Goal: Task Accomplishment & Management: Use online tool/utility

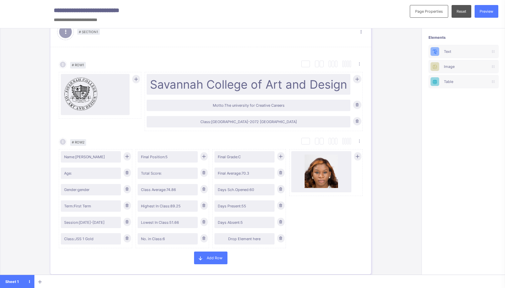
scroll to position [38, 0]
click at [481, 12] on span "Preview" at bounding box center [487, 11] width 14 height 5
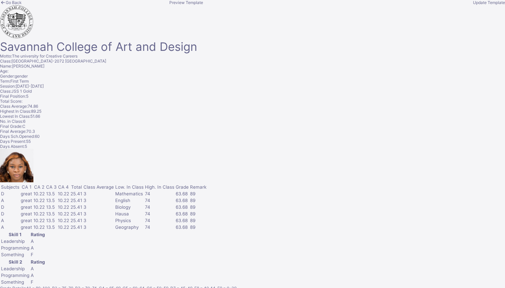
click at [142, 5] on div "Go Back" at bounding box center [83, 2] width 166 height 5
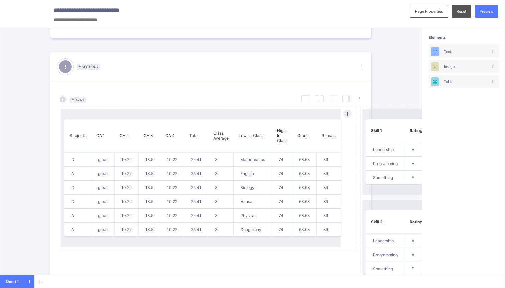
scroll to position [265, 0]
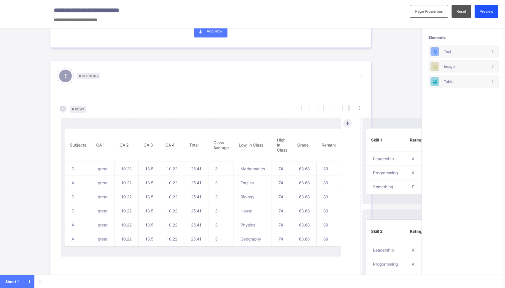
click at [486, 15] on div "Preview" at bounding box center [487, 11] width 24 height 13
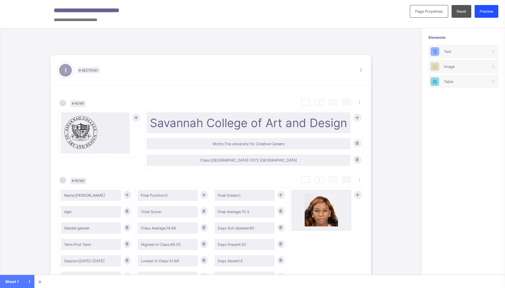
click at [484, 12] on span "Preview" at bounding box center [487, 11] width 14 height 5
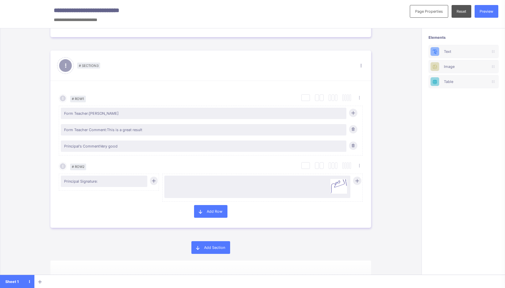
scroll to position [585, 0]
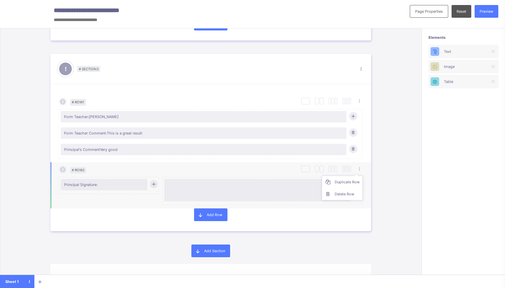
click at [361, 175] on ul "Duplicate Row Delete Row" at bounding box center [342, 187] width 41 height 25
click at [251, 165] on div "Duplicate Row Delete Row" at bounding box center [262, 169] width 202 height 8
click at [154, 181] on icon at bounding box center [153, 183] width 5 height 5
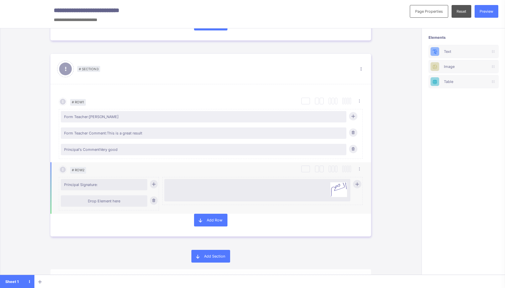
click at [154, 198] on icon at bounding box center [153, 200] width 5 height 5
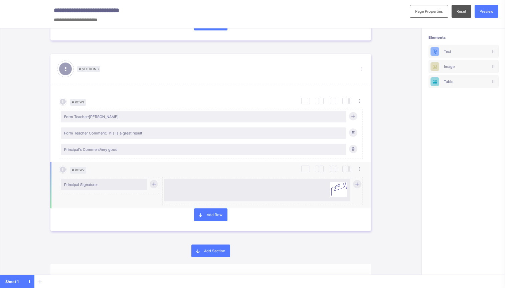
click at [360, 182] on div at bounding box center [262, 190] width 197 height 27
click at [358, 181] on icon at bounding box center [357, 183] width 5 height 5
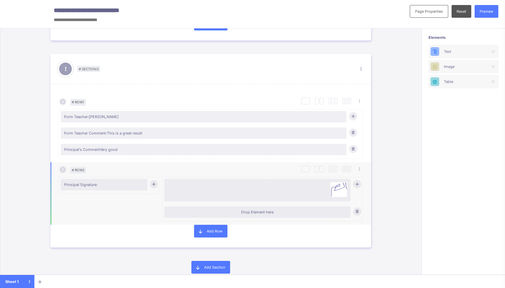
click at [357, 209] on icon at bounding box center [357, 211] width 5 height 5
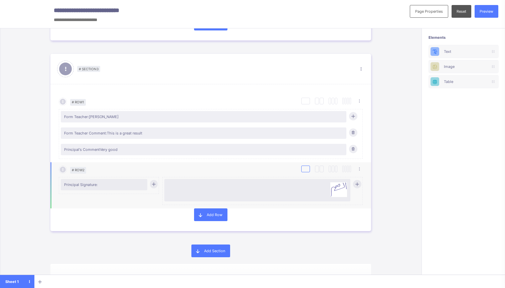
click at [305, 165] on div at bounding box center [305, 168] width 9 height 7
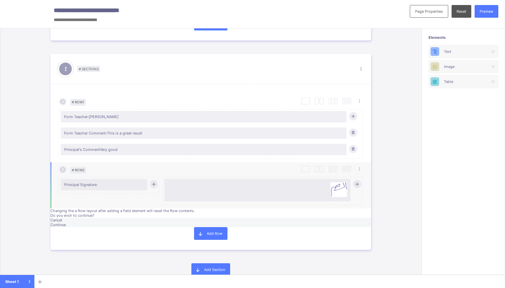
click at [254, 218] on div "Cancel" at bounding box center [210, 220] width 321 height 5
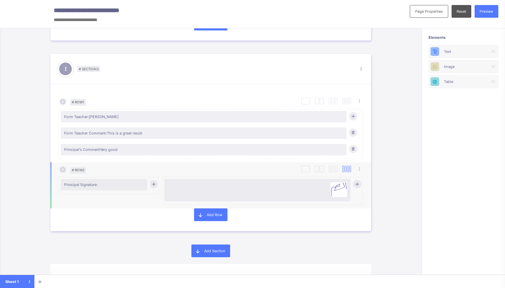
click at [348, 165] on div at bounding box center [348, 168] width 2 height 7
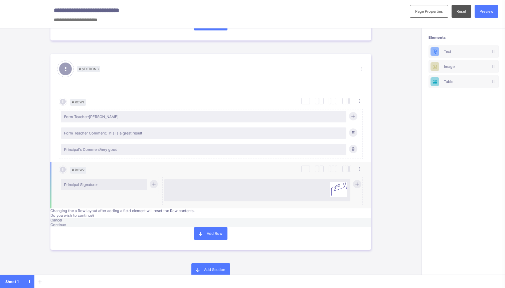
click at [62, 218] on span "Cancel" at bounding box center [56, 220] width 12 height 5
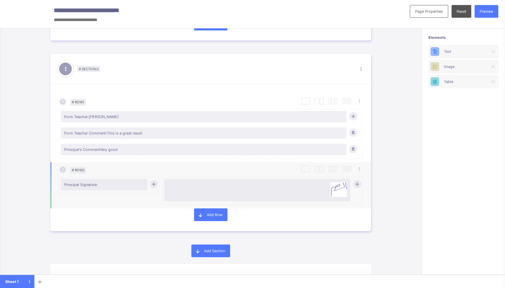
scroll to position [602, 0]
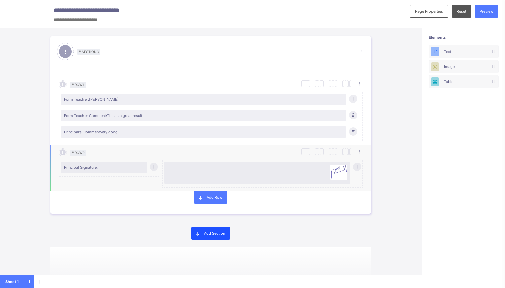
click at [211, 233] on div "Add Section" at bounding box center [211, 233] width 39 height 13
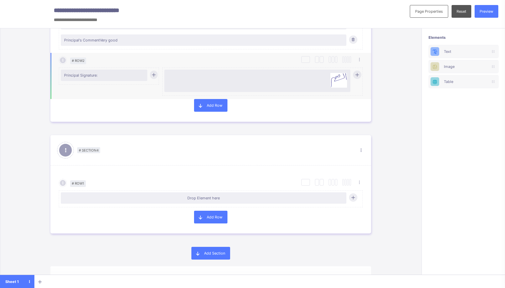
scroll to position [714, 0]
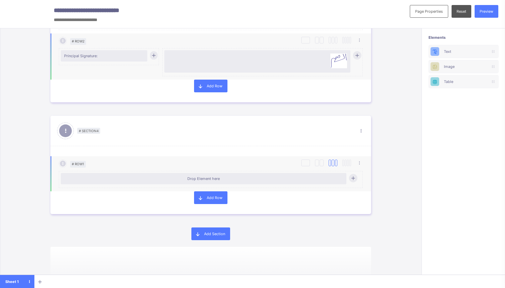
click at [332, 159] on div at bounding box center [333, 162] width 9 height 7
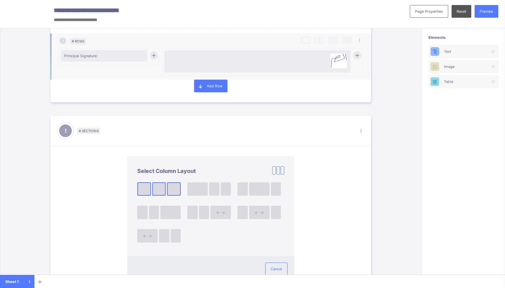
click at [181, 182] on div at bounding box center [158, 188] width 43 height 13
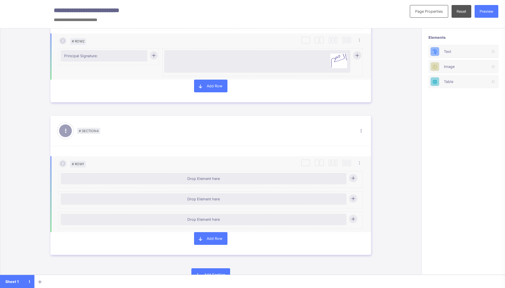
click at [351, 196] on icon at bounding box center [353, 198] width 5 height 5
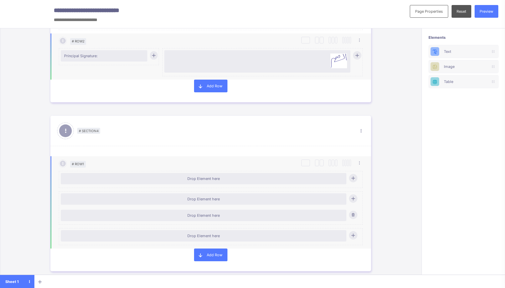
click at [349, 211] on div at bounding box center [353, 215] width 8 height 8
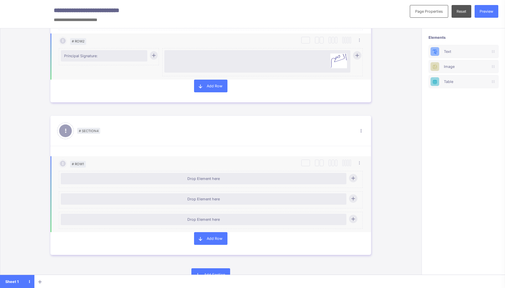
click at [209, 197] on div "Drop Element here" at bounding box center [203, 199] width 279 height 5
click at [239, 193] on div "Drop Element here" at bounding box center [204, 198] width 286 height 11
click at [230, 197] on div "Drop Element here" at bounding box center [203, 199] width 279 height 5
click at [451, 80] on div "Table" at bounding box center [463, 81] width 39 height 5
click at [214, 192] on div "Drop Element here" at bounding box center [211, 200] width 301 height 16
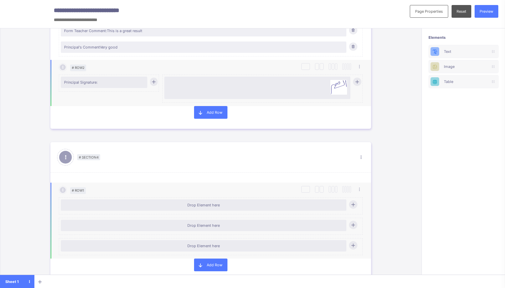
scroll to position [685, 0]
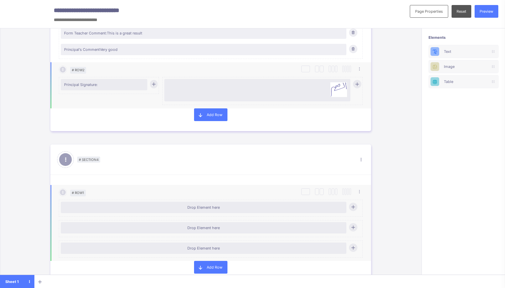
click at [233, 222] on div "Drop Element here" at bounding box center [204, 227] width 286 height 11
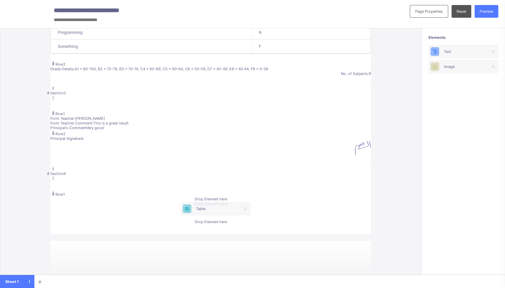
drag, startPoint x: 467, startPoint y: 84, endPoint x: 213, endPoint y: 210, distance: 282.8
click at [213, 210] on div "**********" at bounding box center [252, 144] width 505 height 288
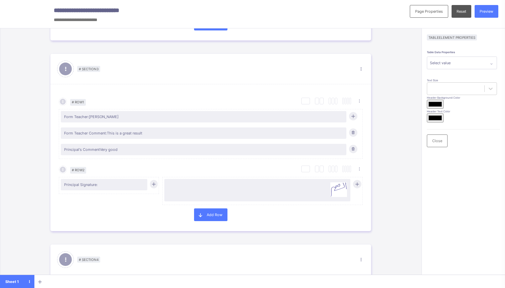
scroll to position [584, 0]
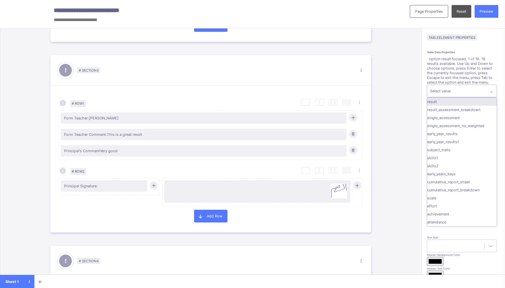
click at [491, 89] on icon at bounding box center [492, 92] width 4 height 7
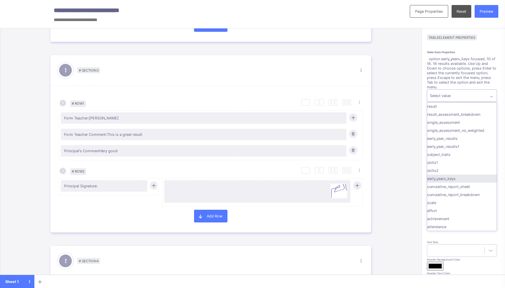
scroll to position [0, 0]
click at [442, 110] on div "result_assessment_breakdown" at bounding box center [462, 114] width 70 height 8
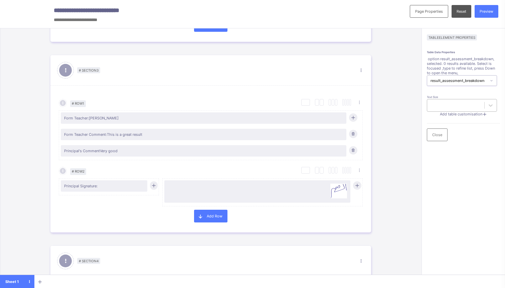
click at [496, 99] on div at bounding box center [491, 105] width 12 height 12
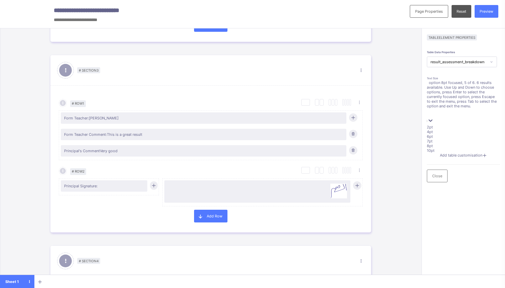
click at [437, 143] on div "8pt" at bounding box center [462, 145] width 70 height 5
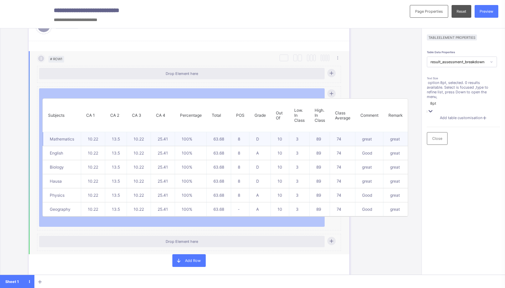
scroll to position [818, 0]
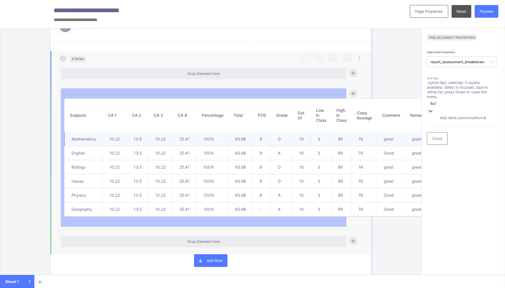
click at [311, 132] on td "10" at bounding box center [302, 139] width 18 height 14
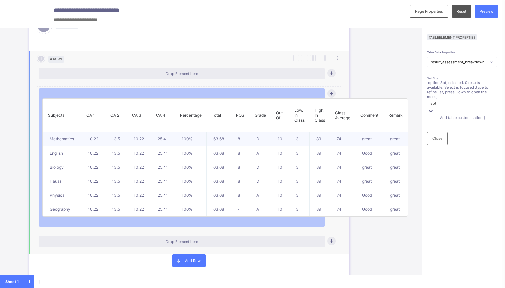
scroll to position [818, 101]
click at [330, 99] on th "Class Average" at bounding box center [342, 115] width 25 height 33
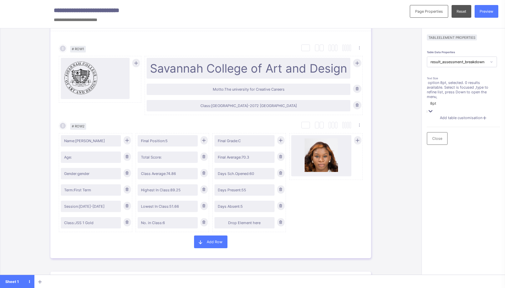
scroll to position [0, 0]
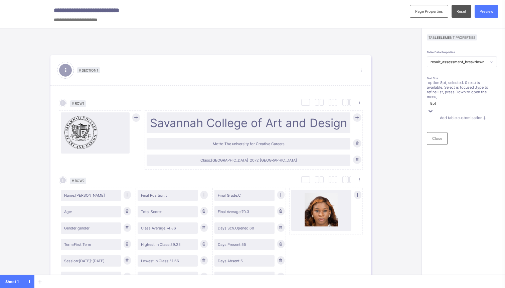
click at [86, 71] on span "# Section 1" at bounding box center [88, 70] width 23 height 6
click at [65, 72] on icon at bounding box center [65, 70] width 7 height 7
click at [87, 70] on span "# Section 1" at bounding box center [88, 70] width 23 height 6
click at [363, 77] on ul "Section Properties Duplicate Section Delete Section" at bounding box center [341, 95] width 48 height 37
click at [362, 106] on div "Duplicate Row Delete Row" at bounding box center [262, 103] width 202 height 8
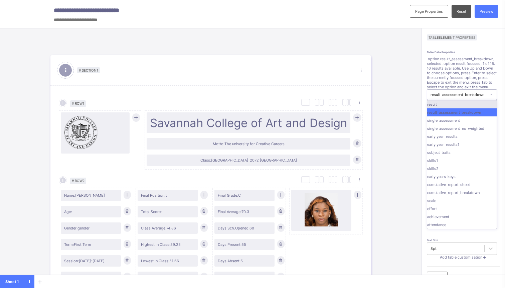
click at [445, 92] on div "result_assessment_breakdown" at bounding box center [459, 94] width 56 height 5
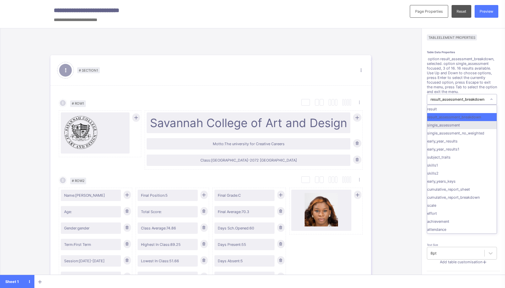
click at [449, 121] on div "single_assessment" at bounding box center [462, 125] width 70 height 8
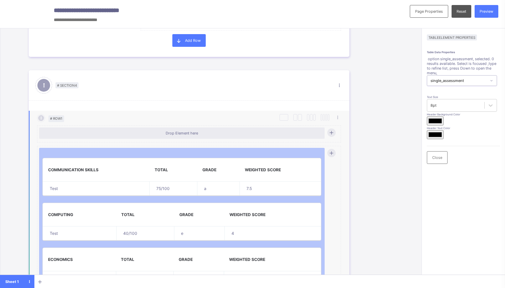
scroll to position [746, 22]
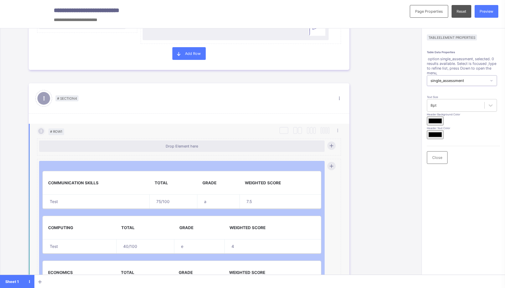
click at [198, 171] on th "GRADE" at bounding box center [219, 182] width 42 height 23
type input "*******"
click at [187, 172] on th "TOTAL" at bounding box center [174, 182] width 48 height 23
type input "*******"
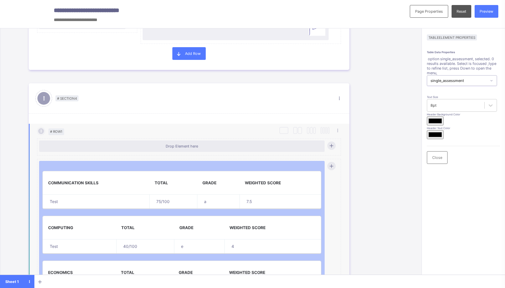
type input "*******"
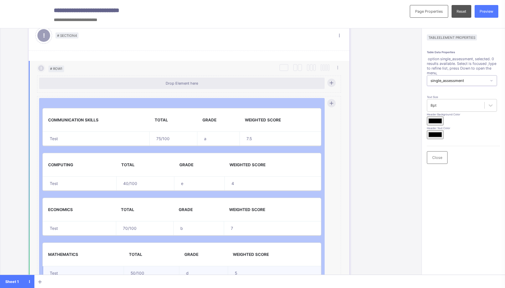
scroll to position [779, 22]
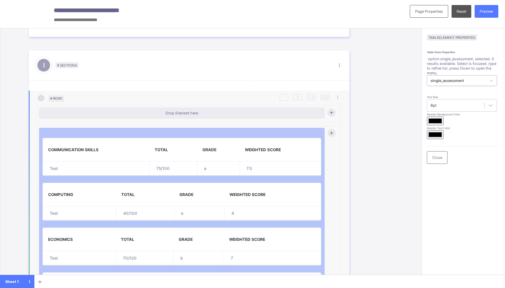
click at [245, 147] on p "WEIGHTED SCORE" at bounding box center [280, 149] width 71 height 5
type input "*******"
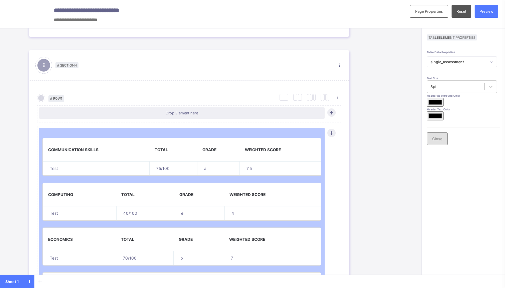
click at [436, 145] on div "Close" at bounding box center [437, 138] width 21 height 13
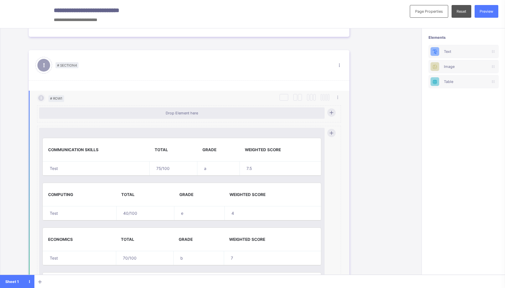
click at [234, 183] on th "WEIGHTED SCORE" at bounding box center [273, 194] width 97 height 23
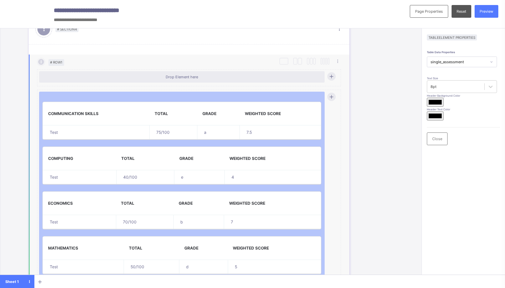
scroll to position [830, 22]
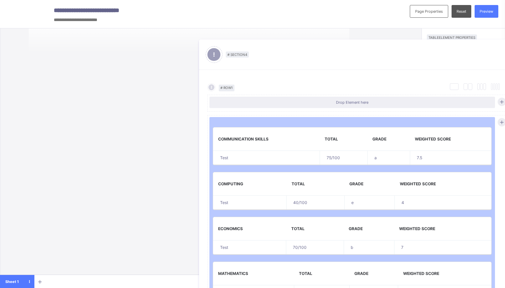
drag, startPoint x: 206, startPoint y: 148, endPoint x: 379, endPoint y: 193, distance: 179.6
click at [379, 193] on div "# Section 1 Section Properties Duplicate Section Delete Section Select Column L…" at bounding box center [211, 157] width 422 height 259
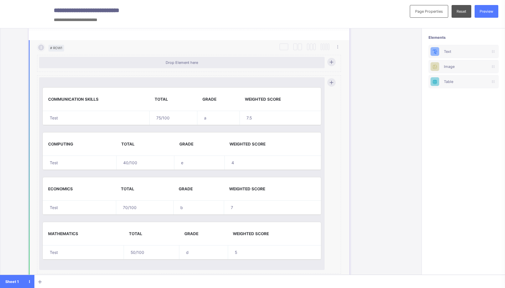
click at [228, 222] on th "WEIGHTED SCORE" at bounding box center [274, 233] width 93 height 23
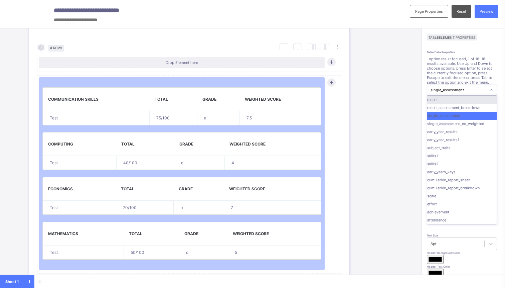
click at [484, 85] on div "single_assessment" at bounding box center [456, 90] width 59 height 10
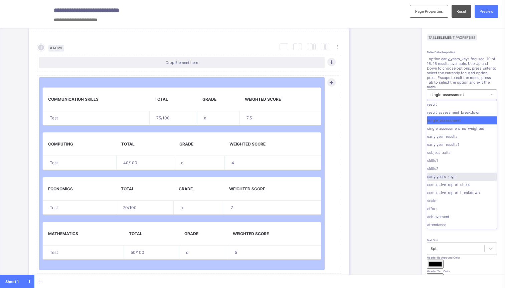
scroll to position [39, 0]
click at [458, 140] on div "early_year_results1" at bounding box center [462, 144] width 70 height 8
type input "*******"
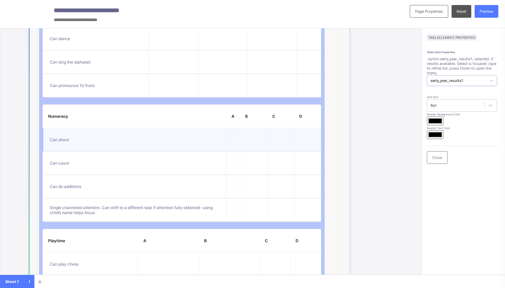
scroll to position [961, 22]
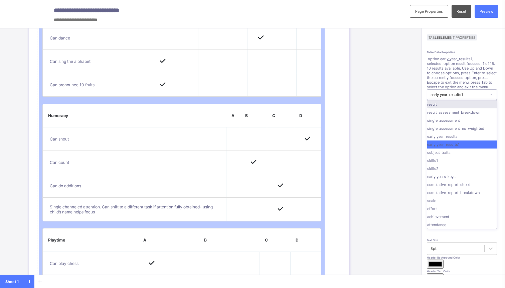
click at [455, 90] on div "early_year_results1" at bounding box center [456, 95] width 59 height 10
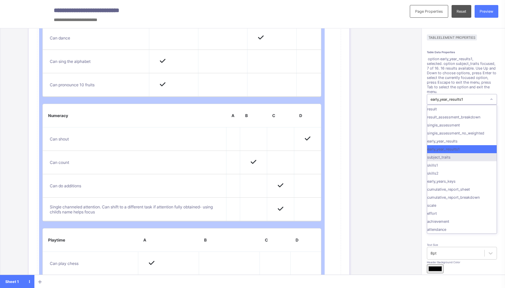
click at [446, 153] on div "subject_traits" at bounding box center [462, 157] width 70 height 8
type input "*******"
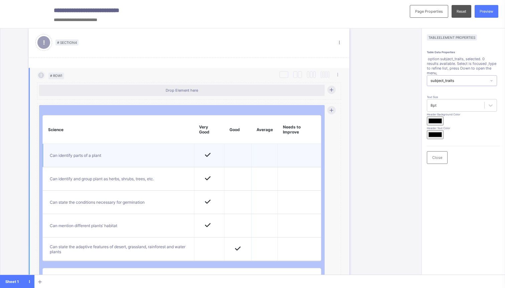
scroll to position [812, 22]
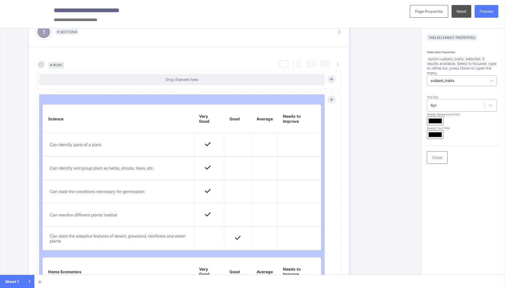
click at [471, 101] on div "8pt" at bounding box center [455, 105] width 57 height 9
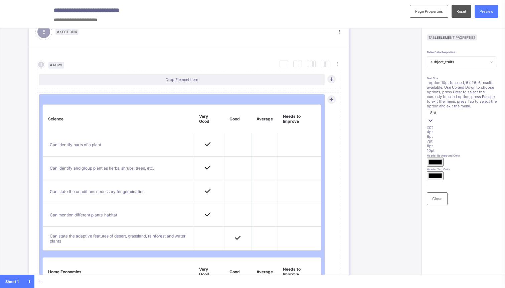
click at [445, 148] on div "10pt" at bounding box center [462, 150] width 70 height 5
type input "*******"
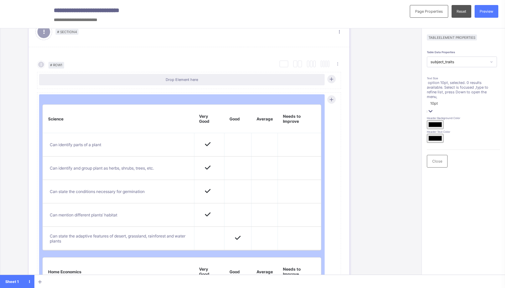
click at [470, 59] on div "subject_traits" at bounding box center [459, 61] width 56 height 5
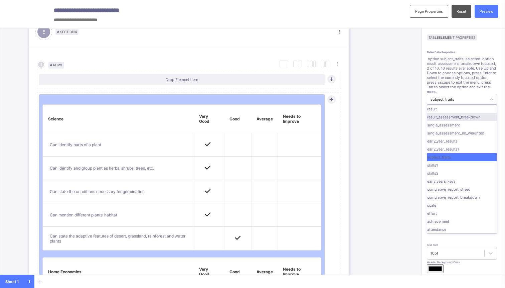
click at [454, 113] on div "result_assessment_breakdown" at bounding box center [462, 117] width 70 height 8
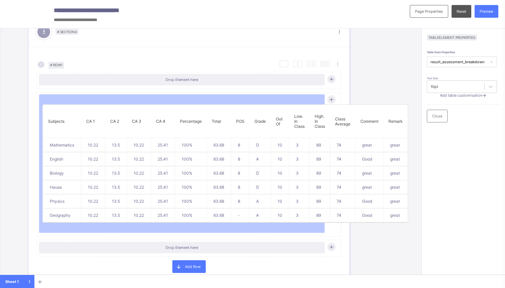
click at [468, 55] on div "Table Data Properties result_assessment_breakdown Text Size 10pt Add table cust…" at bounding box center [463, 194] width 73 height 288
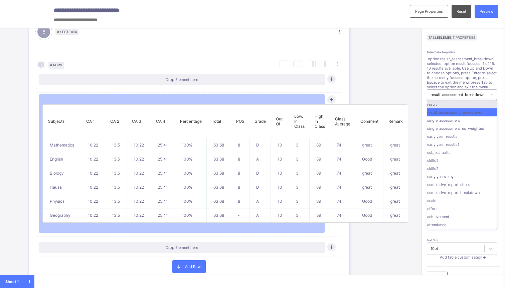
click at [466, 92] on div "result_assessment_breakdown" at bounding box center [459, 94] width 56 height 5
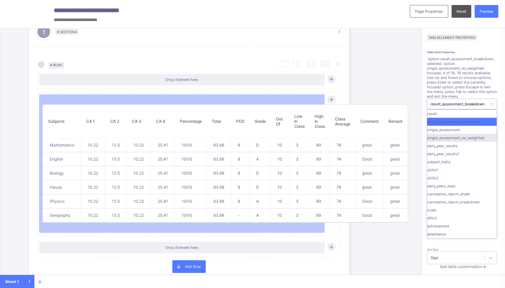
click at [462, 134] on div "single_assessment_no_weighted" at bounding box center [462, 138] width 70 height 8
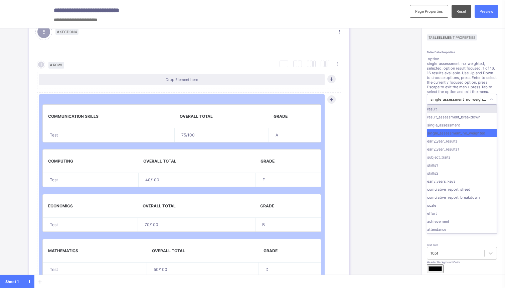
click at [462, 94] on div "single_assessment_no_weighted" at bounding box center [456, 99] width 59 height 10
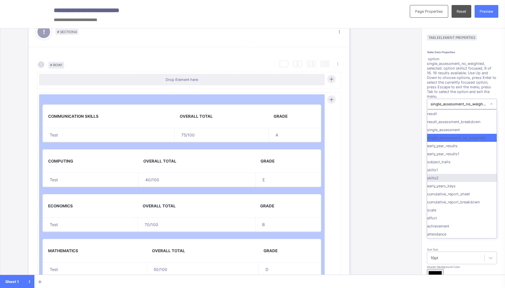
scroll to position [30, 0]
click at [461, 182] on div "early_years_keys" at bounding box center [462, 186] width 70 height 8
type input "*******"
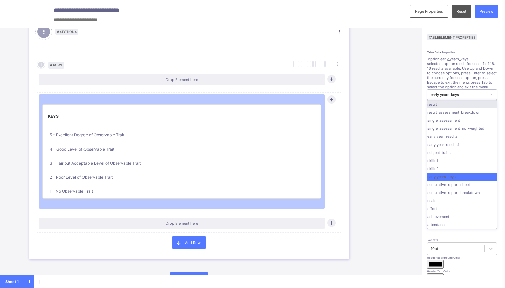
click at [475, 92] on div "early_years_keys" at bounding box center [459, 94] width 56 height 5
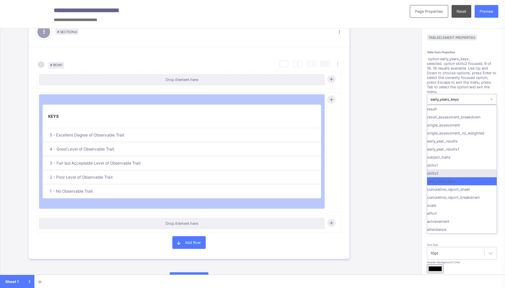
scroll to position [40, 0]
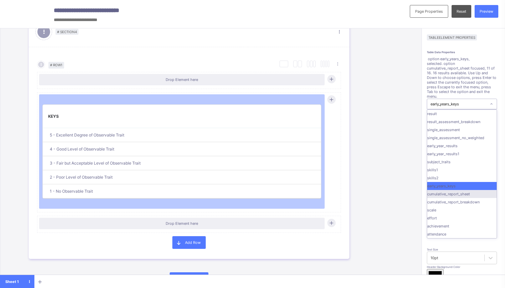
click at [451, 190] on div "cumulative_report_sheet" at bounding box center [462, 194] width 70 height 8
type input "*******"
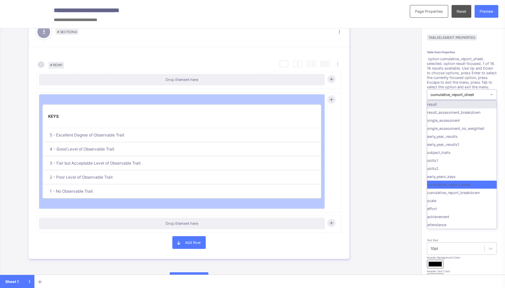
click at [459, 92] on div "cumulative_report_sheet" at bounding box center [459, 94] width 56 height 5
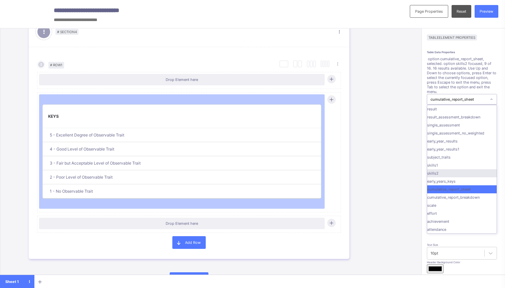
scroll to position [55, 0]
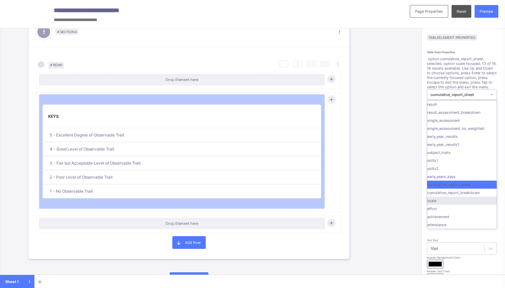
click at [442, 197] on div "scale" at bounding box center [462, 201] width 70 height 8
type input "*******"
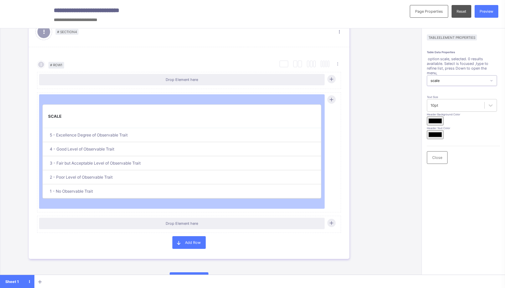
click at [453, 78] on div "scale" at bounding box center [459, 80] width 56 height 5
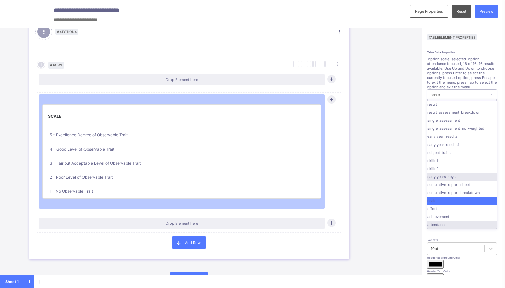
click at [446, 221] on div "attendance" at bounding box center [462, 225] width 70 height 8
type input "*******"
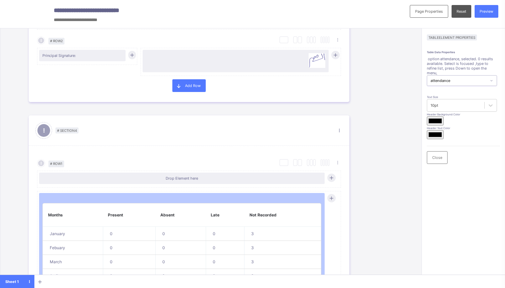
scroll to position [705, 22]
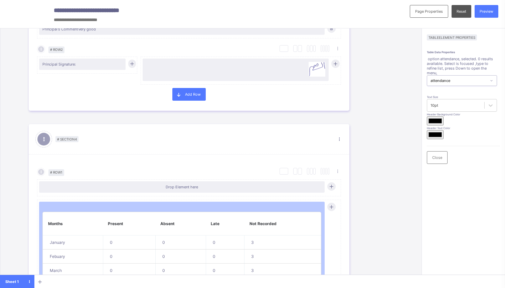
click at [444, 78] on div "attendance" at bounding box center [459, 80] width 56 height 5
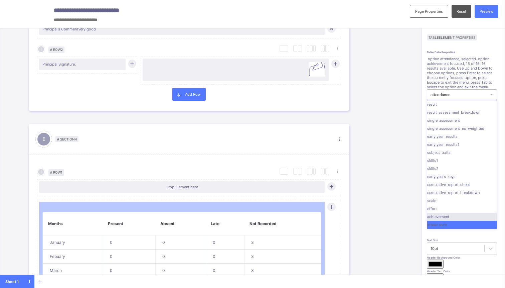
scroll to position [0, 0]
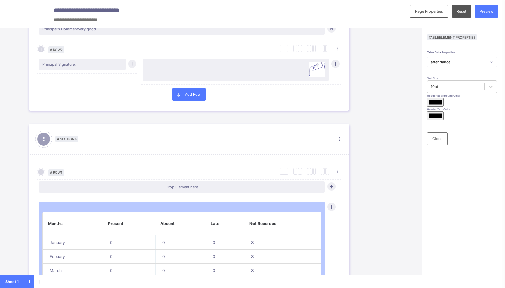
click at [405, 104] on div "# Section 1 Section Properties Duplicate Section Delete Section Select Column L…" at bounding box center [211, 157] width 422 height 259
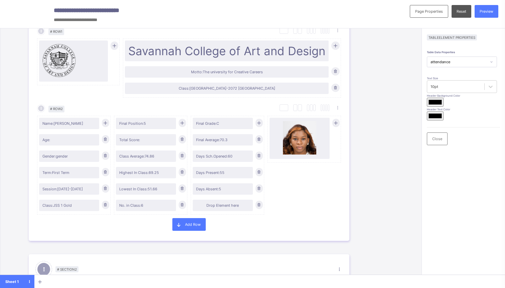
scroll to position [0, 22]
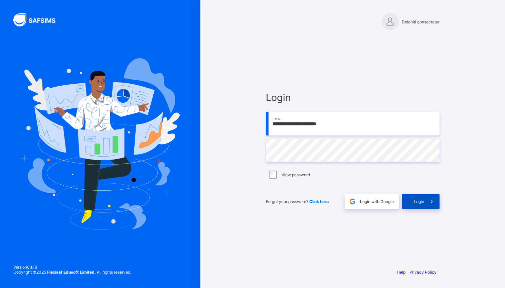
click at [414, 195] on div "Login" at bounding box center [420, 201] width 37 height 15
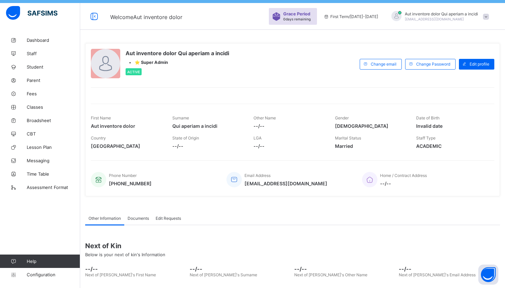
scroll to position [23, 0]
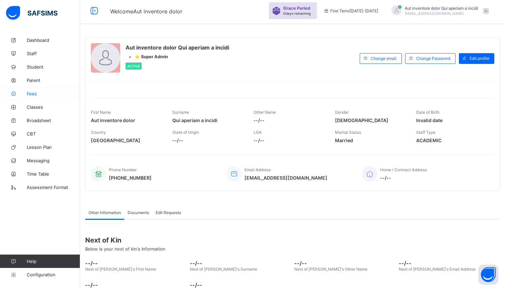
click at [38, 94] on span "Fees" at bounding box center [53, 93] width 53 height 5
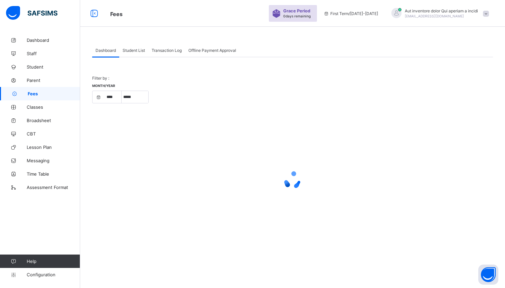
scroll to position [20, 0]
select select "****"
select select "*"
select select "****"
select select "*"
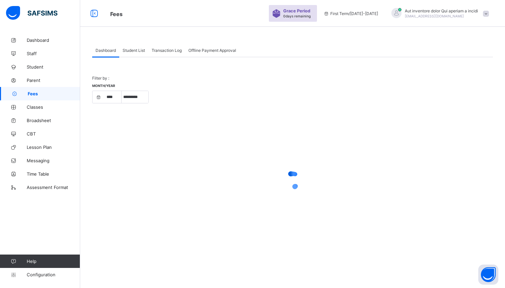
scroll to position [23, 0]
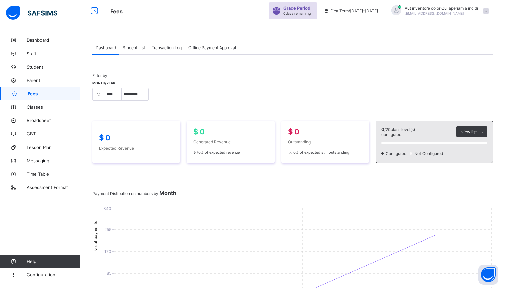
click at [136, 46] on span "Student List" at bounding box center [134, 47] width 22 height 5
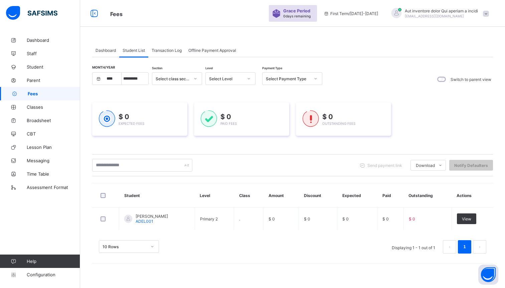
scroll to position [20, 0]
click at [219, 50] on span "Offline Payment Approval" at bounding box center [212, 50] width 48 height 5
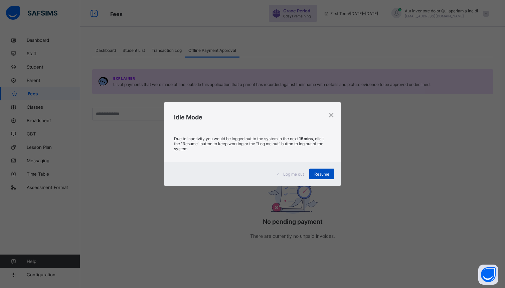
click at [326, 175] on span "Resume" at bounding box center [321, 173] width 15 height 5
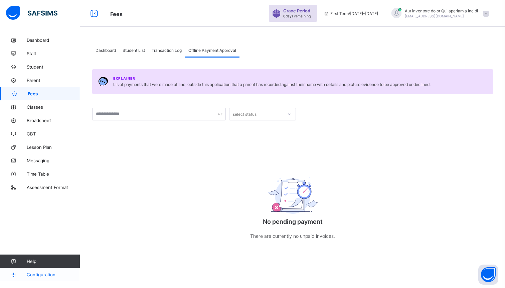
click at [37, 274] on span "Configuration" at bounding box center [53, 274] width 53 height 5
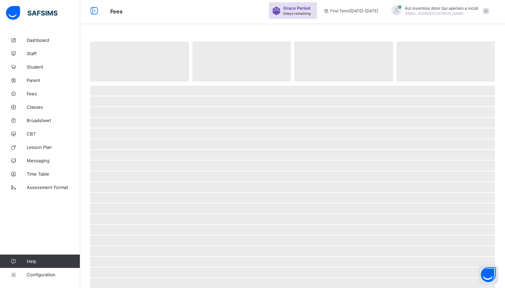
scroll to position [20, 0]
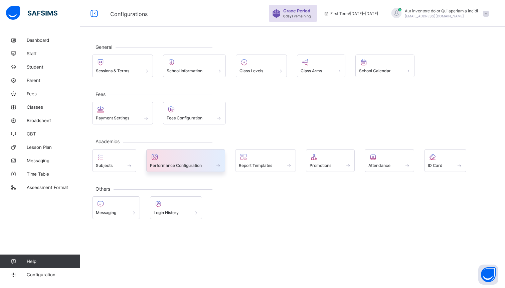
click at [215, 165] on div "Performance Configuration" at bounding box center [186, 165] width 72 height 6
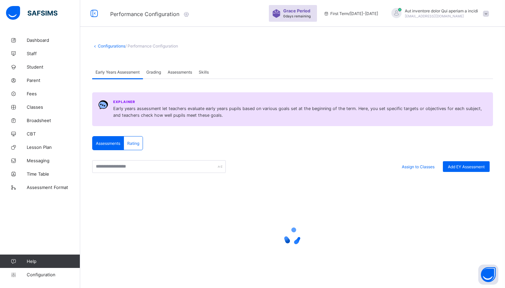
scroll to position [23, 0]
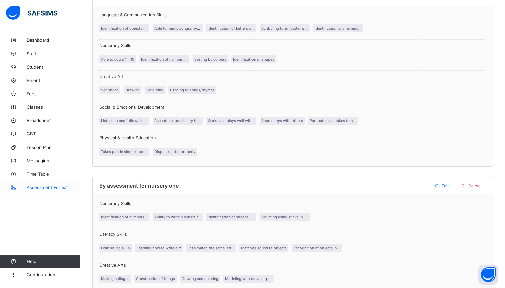
click at [70, 191] on link "Assessment Format" at bounding box center [40, 186] width 80 height 13
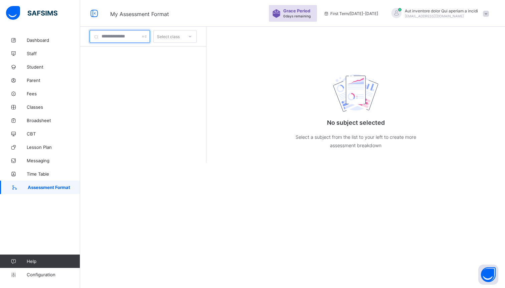
click at [133, 37] on input "text" at bounding box center [120, 36] width 60 height 13
click at [170, 36] on div "Select class" at bounding box center [168, 36] width 23 height 13
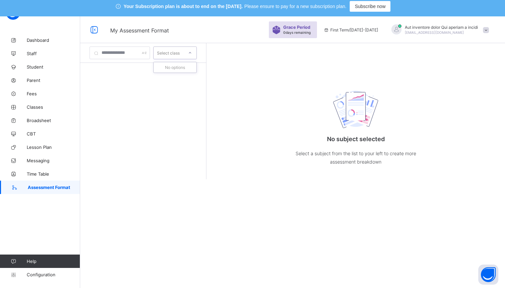
scroll to position [0, 0]
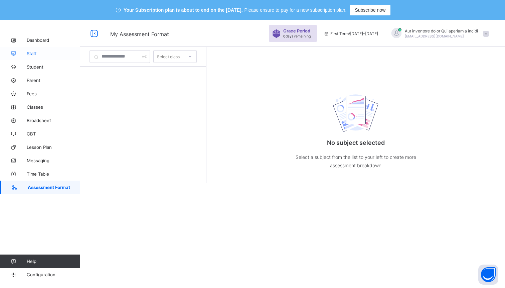
click at [32, 52] on span "Staff" at bounding box center [53, 53] width 53 height 5
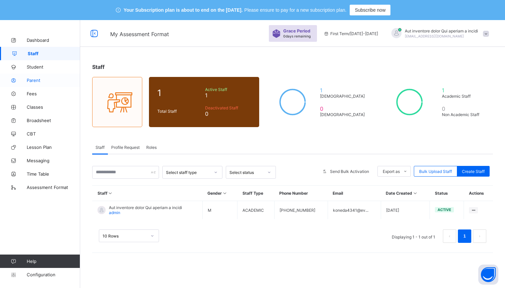
click at [30, 78] on span "Parent" at bounding box center [53, 80] width 53 height 5
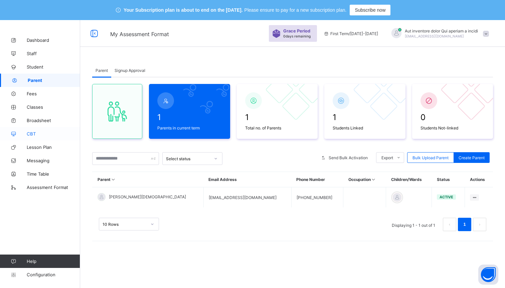
click at [36, 136] on span "CBT" at bounding box center [53, 133] width 53 height 5
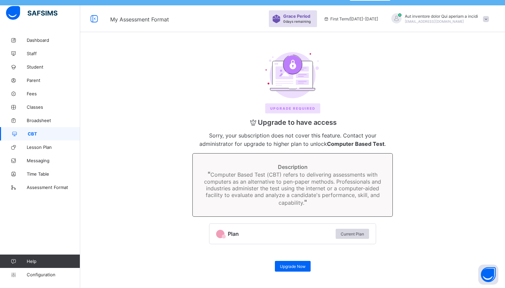
scroll to position [20, 0]
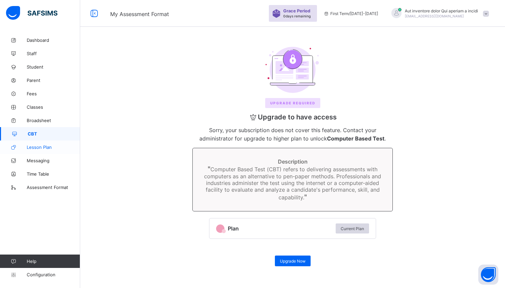
click at [41, 143] on link "Lesson Plan" at bounding box center [40, 146] width 80 height 13
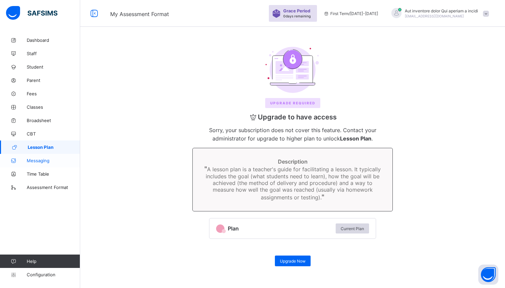
click at [35, 160] on span "Messaging" at bounding box center [53, 160] width 53 height 5
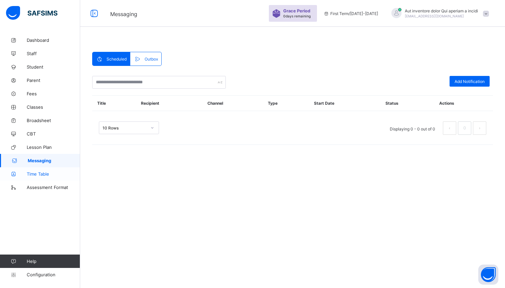
click at [37, 173] on span "Time Table" at bounding box center [53, 173] width 53 height 5
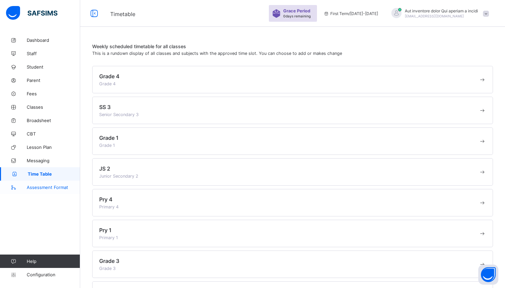
click at [44, 185] on span "Assessment Format" at bounding box center [53, 186] width 53 height 5
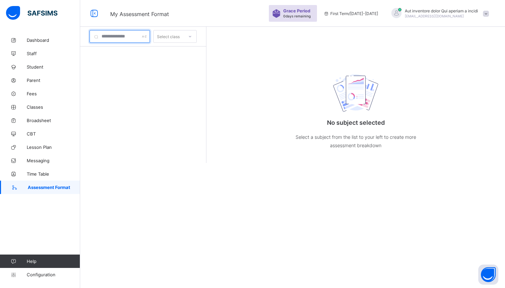
click at [126, 38] on input "text" at bounding box center [120, 36] width 60 height 13
click at [33, 278] on link "Configuration" at bounding box center [40, 274] width 80 height 13
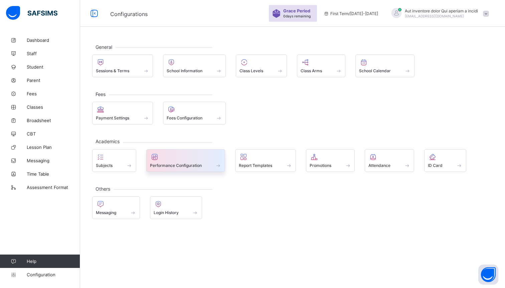
click at [174, 162] on span at bounding box center [186, 162] width 72 height 2
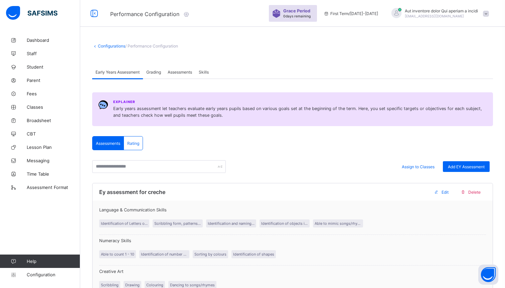
click at [130, 143] on span "Rating" at bounding box center [133, 143] width 12 height 5
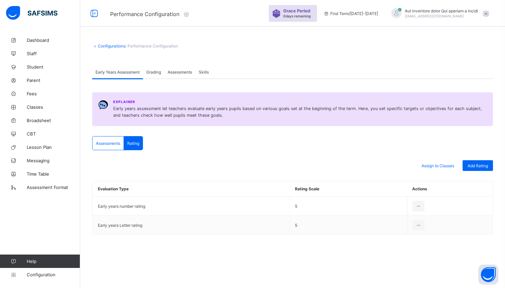
click at [105, 143] on span "Assessments" at bounding box center [108, 143] width 24 height 5
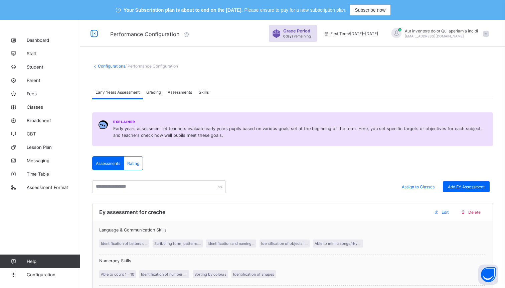
click at [181, 94] on div "Assessments" at bounding box center [179, 91] width 31 height 13
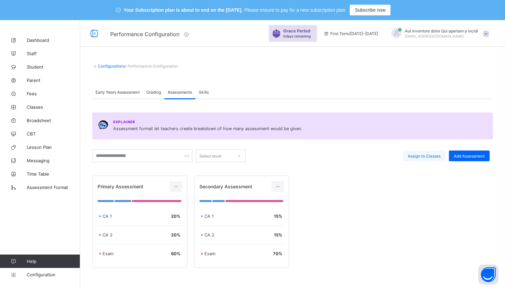
click at [413, 160] on div "Assign to Classes" at bounding box center [424, 155] width 43 height 11
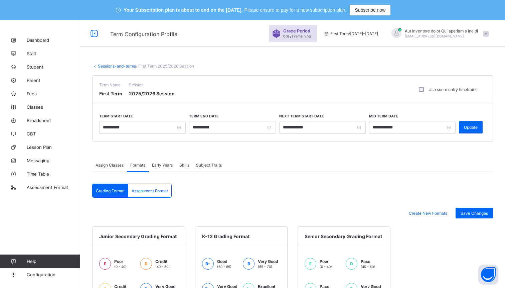
scroll to position [107, 0]
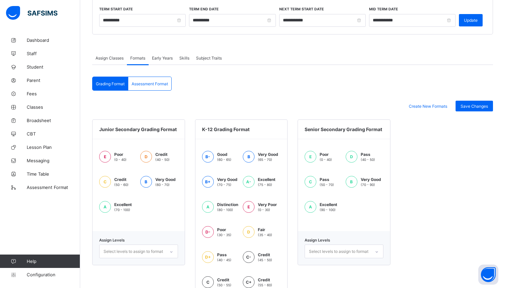
click at [146, 79] on div "Assessment Format" at bounding box center [149, 83] width 43 height 13
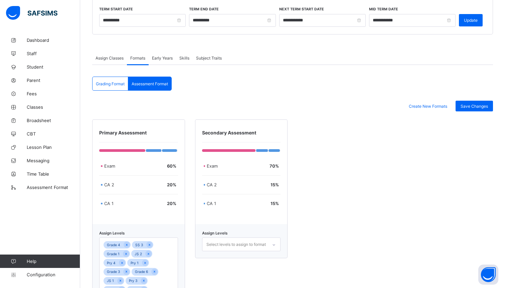
click at [98, 81] on span "Grading Format" at bounding box center [110, 83] width 29 height 5
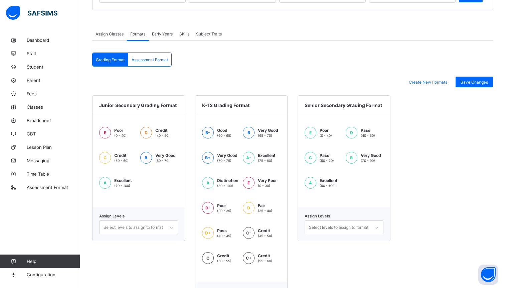
scroll to position [130, 0]
click at [153, 57] on div "Assessment Format" at bounding box center [149, 59] width 43 height 13
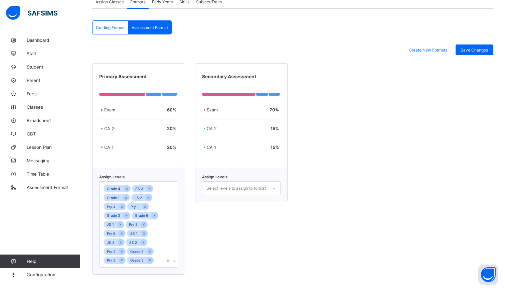
scroll to position [107, 0]
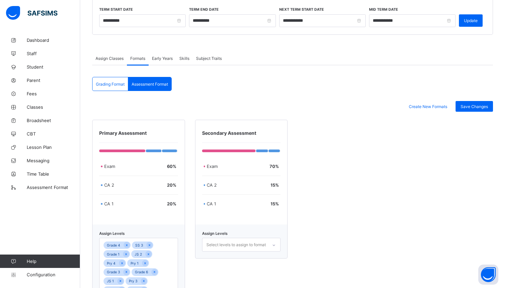
click at [113, 84] on span "Grading Format" at bounding box center [110, 84] width 29 height 5
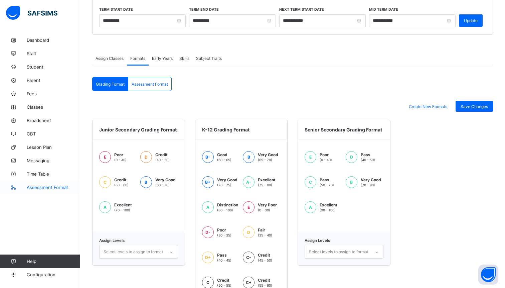
click at [56, 182] on link "Assessment Format" at bounding box center [40, 186] width 80 height 13
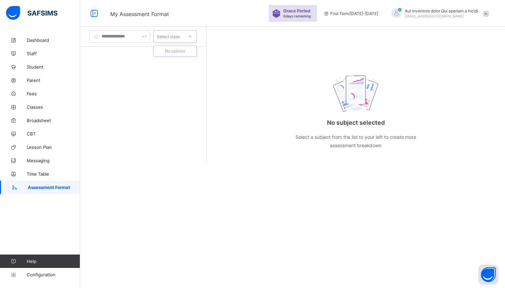
click at [192, 33] on div at bounding box center [189, 36] width 11 height 11
click at [29, 100] on link "Classes" at bounding box center [40, 106] width 80 height 13
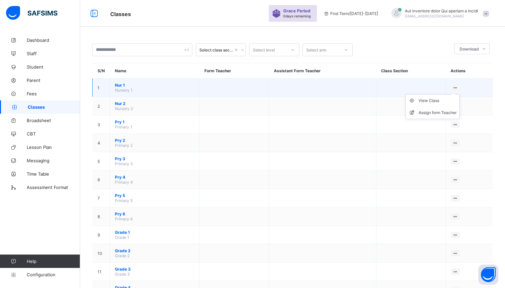
click at [455, 85] on icon at bounding box center [456, 87] width 6 height 5
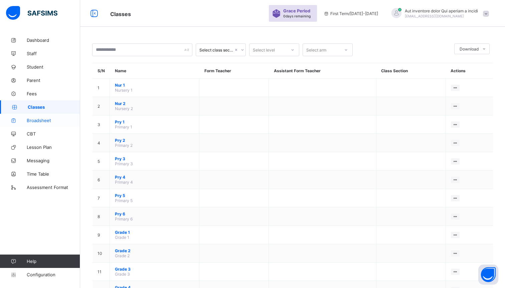
click at [44, 122] on span "Broadsheet" at bounding box center [53, 120] width 53 height 5
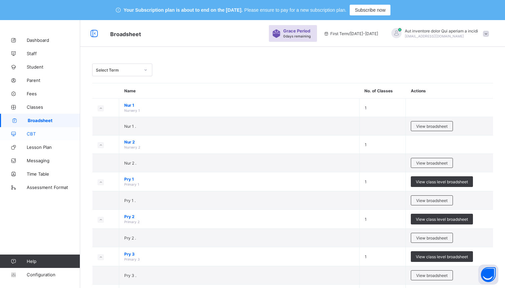
click at [33, 133] on span "CBT" at bounding box center [53, 133] width 53 height 5
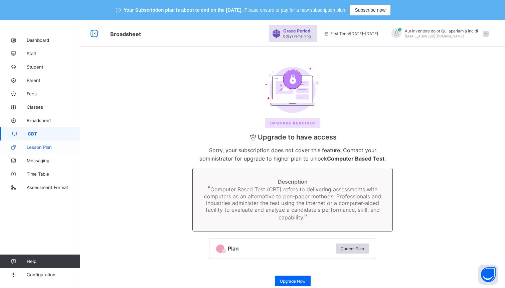
click at [28, 146] on span "Lesson Plan" at bounding box center [53, 146] width 53 height 5
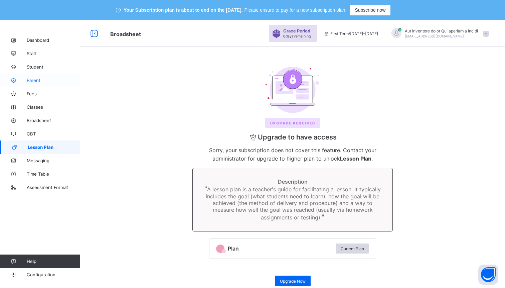
click at [29, 78] on span "Parent" at bounding box center [53, 80] width 53 height 5
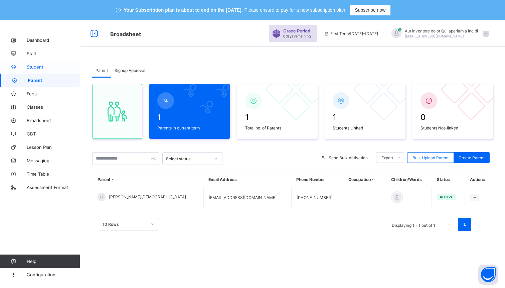
click at [32, 64] on span "Student" at bounding box center [53, 66] width 53 height 5
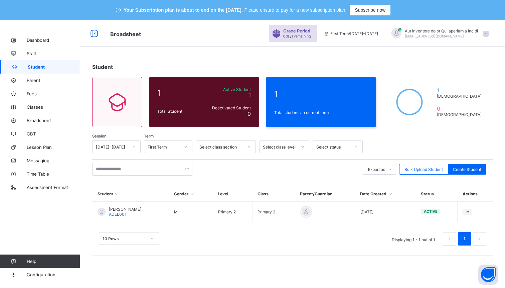
scroll to position [20, 0]
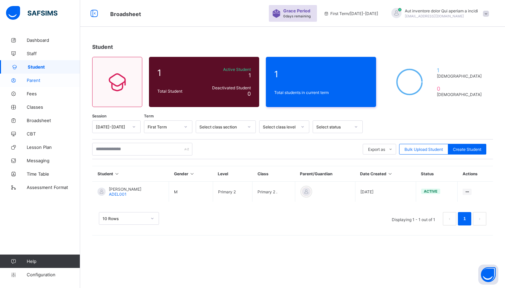
click at [38, 81] on span "Parent" at bounding box center [53, 80] width 53 height 5
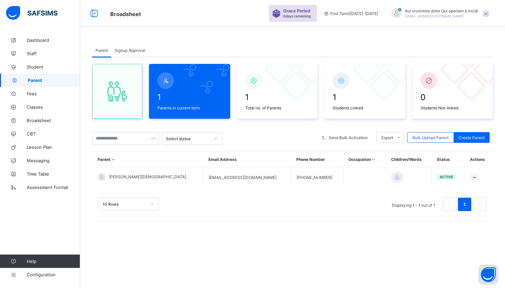
click at [133, 51] on span "Signup Approval" at bounding box center [130, 50] width 31 height 5
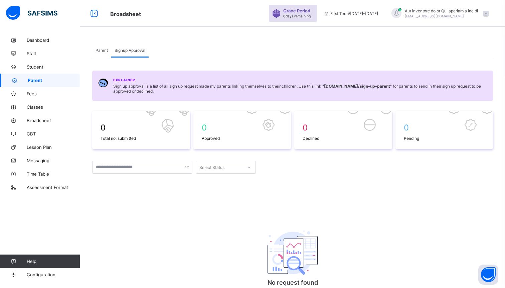
click at [102, 52] on span "Parent" at bounding box center [102, 50] width 12 height 5
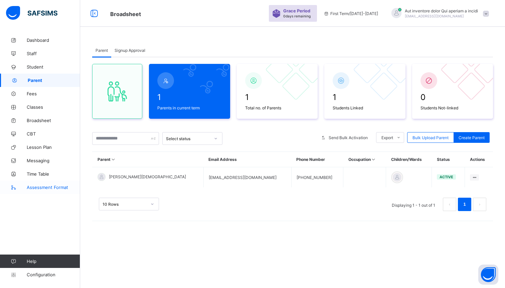
click at [40, 188] on span "Assessment Format" at bounding box center [53, 186] width 53 height 5
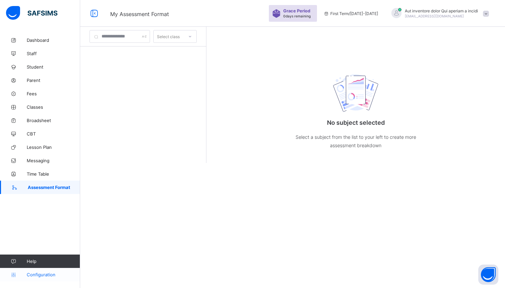
click at [42, 272] on span "Configuration" at bounding box center [53, 274] width 53 height 5
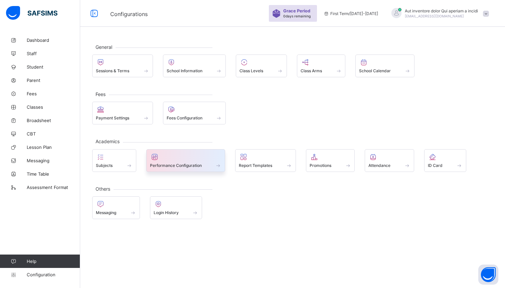
click at [166, 159] on div at bounding box center [186, 157] width 72 height 8
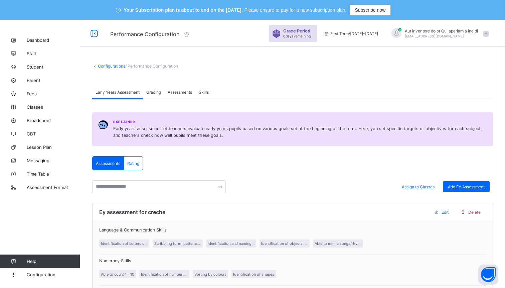
click at [154, 92] on span "Grading" at bounding box center [153, 92] width 15 height 5
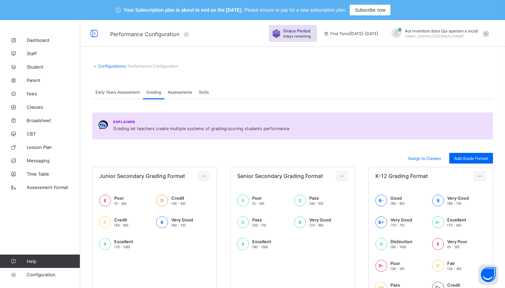
click at [176, 93] on span "Assessments" at bounding box center [180, 92] width 24 height 5
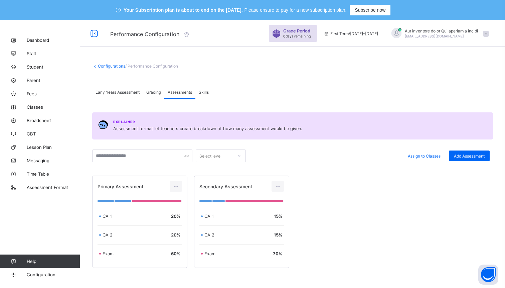
click at [207, 89] on div "Skills" at bounding box center [204, 91] width 17 height 13
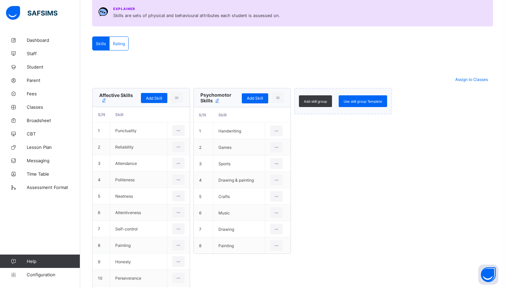
scroll to position [117, 0]
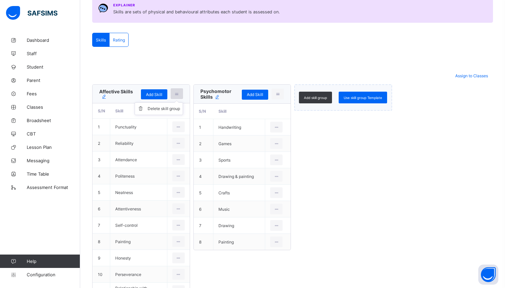
click at [176, 94] on icon at bounding box center [177, 93] width 6 height 5
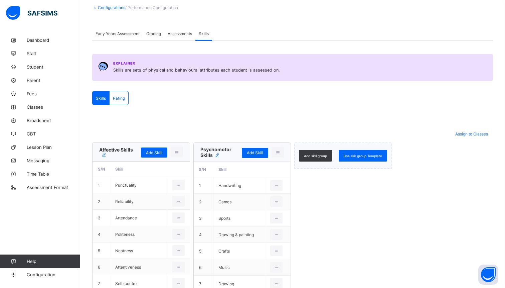
scroll to position [2, 0]
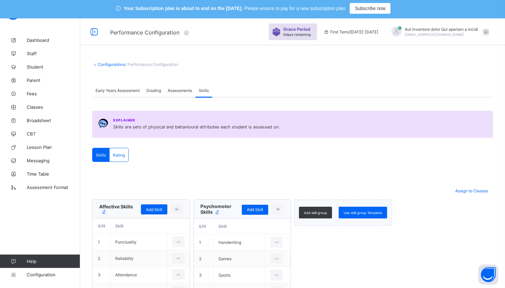
click at [115, 150] on div "Rating" at bounding box center [119, 154] width 19 height 13
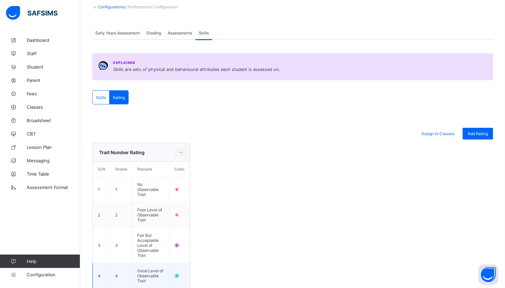
scroll to position [56, 0]
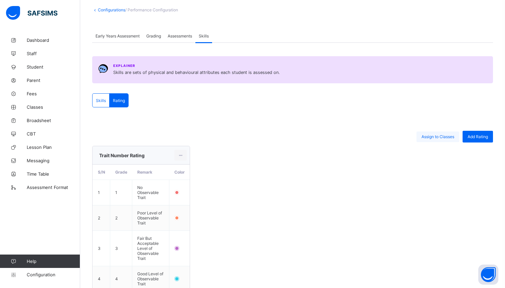
click at [426, 136] on span "Assign to Classes" at bounding box center [438, 136] width 33 height 5
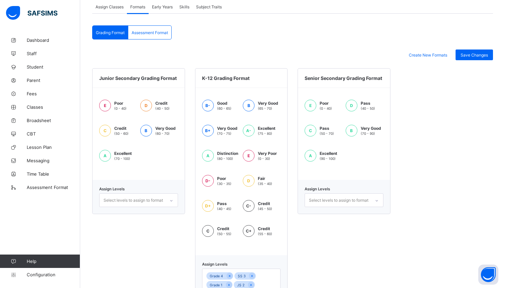
scroll to position [158, 0]
click at [421, 56] on span "Create New Formats" at bounding box center [428, 54] width 38 height 5
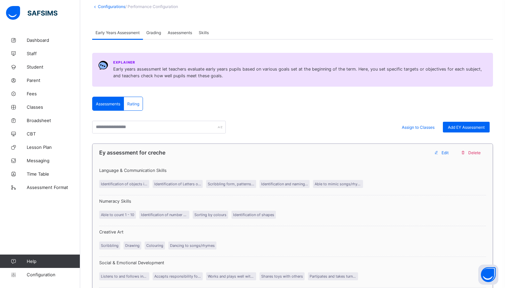
scroll to position [56, 0]
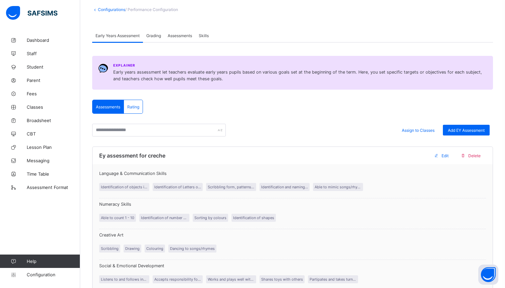
click at [134, 106] on span "Rating" at bounding box center [133, 106] width 12 height 5
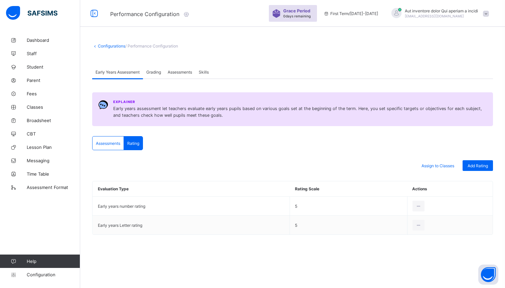
scroll to position [20, 0]
click at [102, 147] on div "Assessments" at bounding box center [108, 142] width 31 height 13
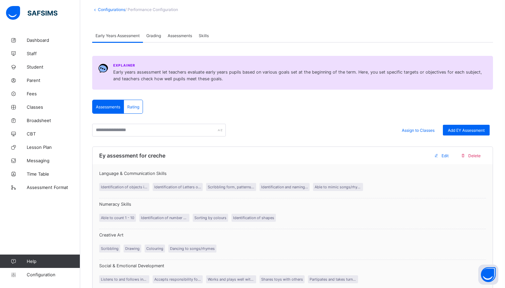
click at [134, 104] on div "Rating" at bounding box center [133, 106] width 19 height 13
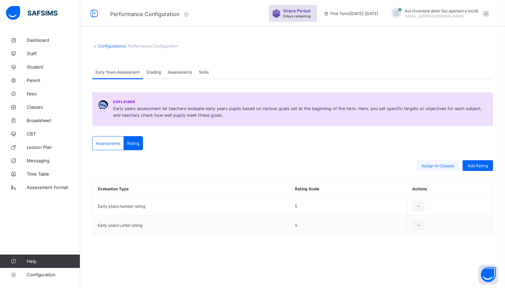
click at [436, 165] on span "Assign to Classes" at bounding box center [438, 165] width 33 height 5
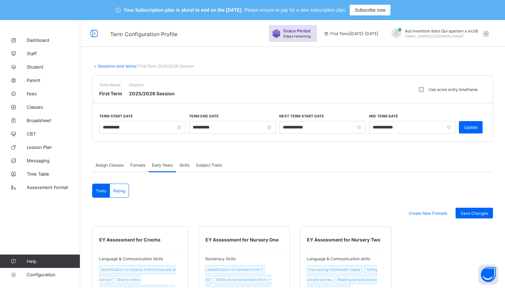
click at [185, 161] on div "Skills" at bounding box center [184, 164] width 17 height 13
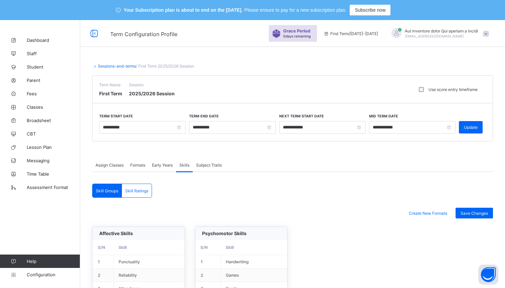
click at [143, 186] on div "Skill Ratings" at bounding box center [137, 190] width 30 height 13
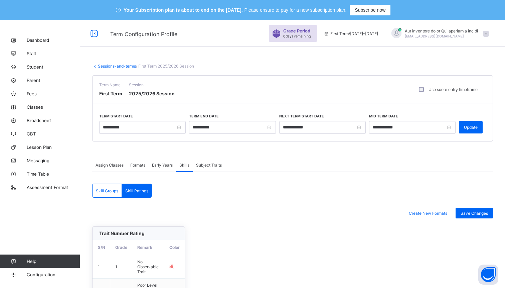
scroll to position [26, 0]
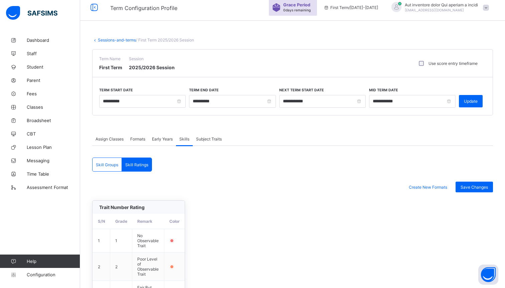
click at [220, 137] on span "Subject Traits" at bounding box center [209, 138] width 26 height 5
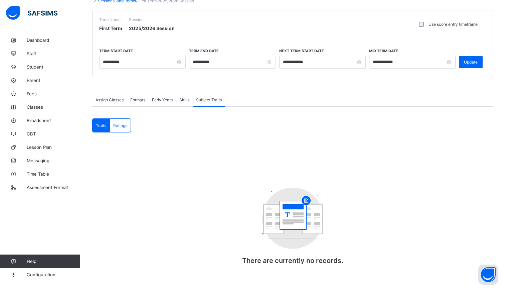
scroll to position [68, 0]
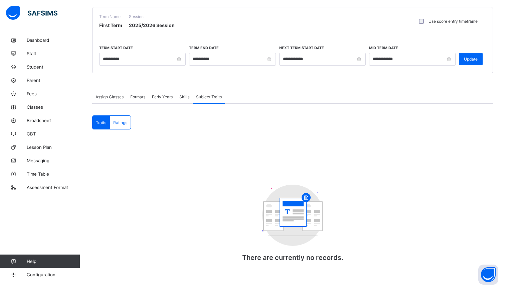
click at [121, 128] on div "Ratings" at bounding box center [120, 122] width 21 height 13
click at [96, 116] on div "Traits" at bounding box center [101, 122] width 17 height 13
click at [187, 97] on span "Skills" at bounding box center [184, 96] width 10 height 5
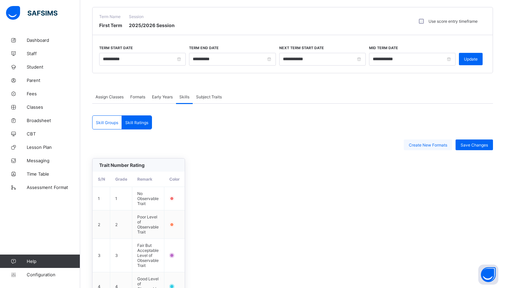
click at [412, 146] on span "Create New Formats" at bounding box center [428, 144] width 38 height 5
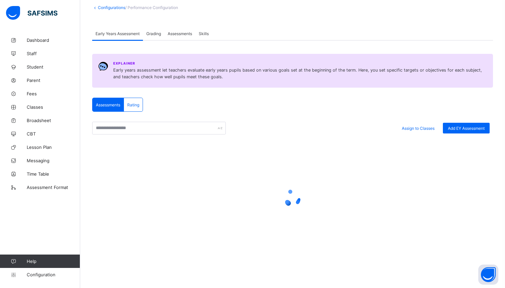
scroll to position [68, 0]
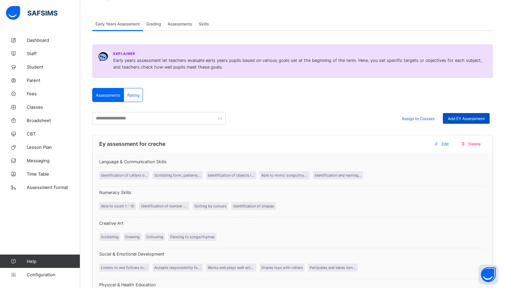
click at [473, 118] on span "Add EY Assessment" at bounding box center [466, 118] width 37 height 5
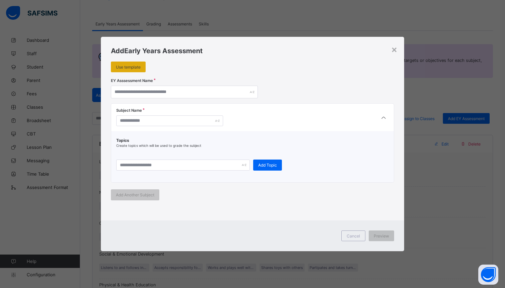
click at [134, 68] on span "Use template" at bounding box center [128, 67] width 25 height 5
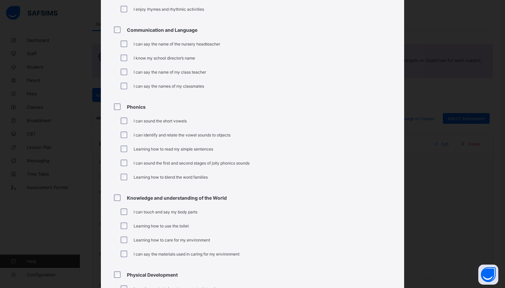
scroll to position [0, 0]
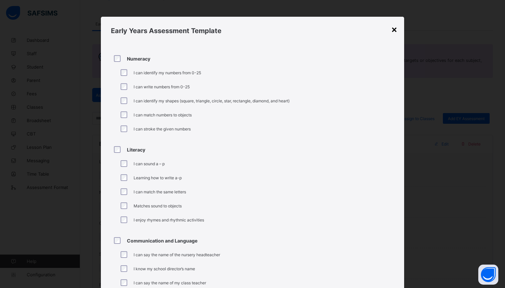
click at [393, 28] on div "×" at bounding box center [394, 28] width 6 height 11
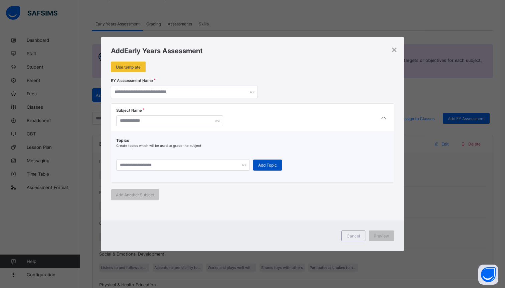
click at [269, 166] on span "Add Topic" at bounding box center [267, 164] width 19 height 5
click at [224, 168] on input "text" at bounding box center [183, 164] width 134 height 11
click at [342, 145] on div "Topics Create topics which will be used to grade the subject Add Topic" at bounding box center [252, 154] width 272 height 33
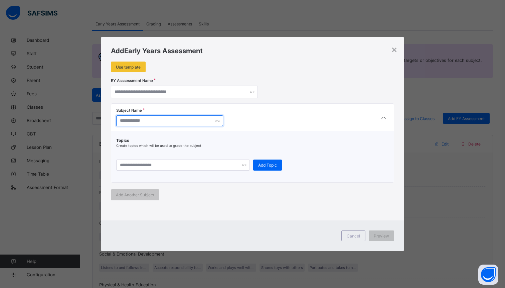
click at [185, 118] on input "text" at bounding box center [169, 120] width 107 height 11
type input "***"
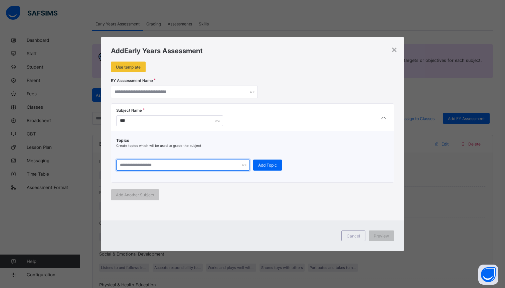
click at [163, 165] on input "text" at bounding box center [183, 164] width 134 height 11
type input "*"
type input "****"
click at [277, 169] on div "Add Topic" at bounding box center [267, 164] width 29 height 11
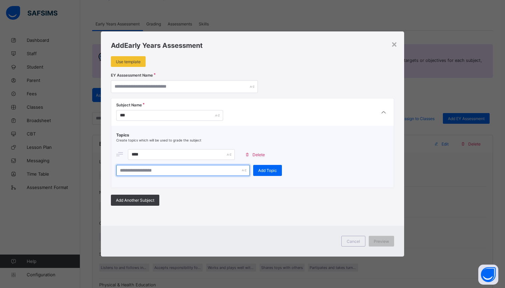
click at [176, 175] on input "text" at bounding box center [183, 170] width 134 height 11
type input "****"
click at [266, 169] on span "Add Topic" at bounding box center [267, 170] width 19 height 5
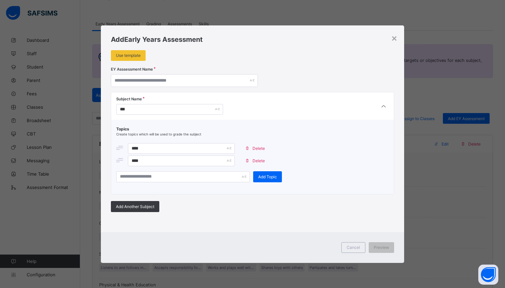
click at [205, 87] on div "Add Early Years Assessment Use template EY Asssessment Name Subject Name *** To…" at bounding box center [252, 128] width 303 height 207
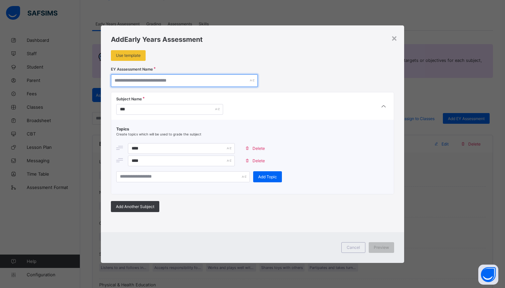
click at [207, 83] on input "text" at bounding box center [184, 80] width 147 height 13
type input "****"
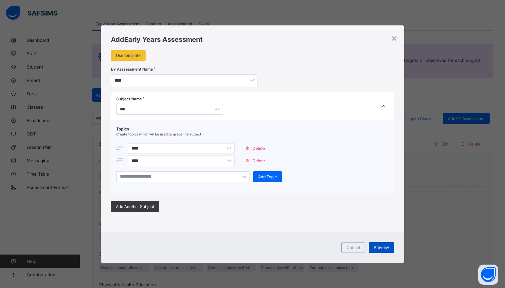
click at [384, 247] on span "Preview" at bounding box center [381, 247] width 15 height 5
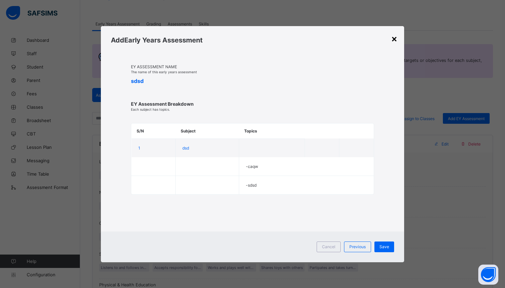
click at [396, 39] on div "×" at bounding box center [394, 38] width 6 height 11
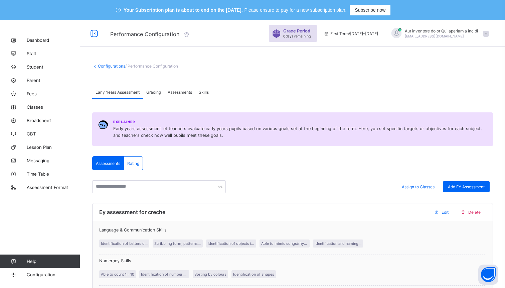
click at [160, 96] on div "Grading" at bounding box center [153, 91] width 21 height 13
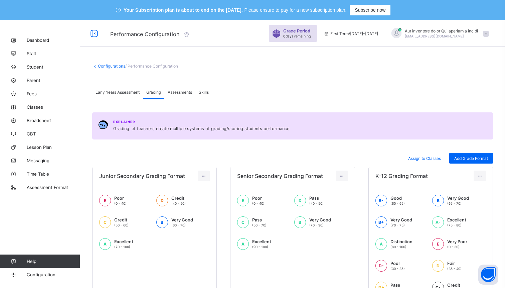
click at [119, 93] on span "Early Years Assessment" at bounding box center [118, 92] width 44 height 5
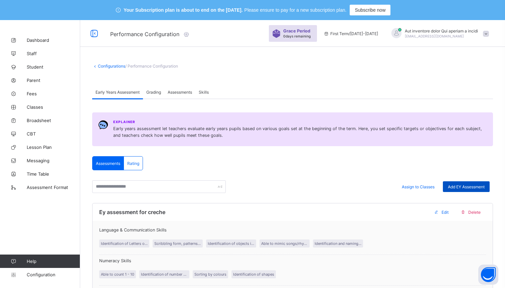
click at [452, 188] on span "Add EY Assessment" at bounding box center [466, 186] width 37 height 5
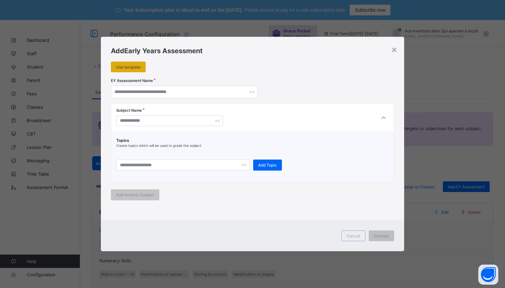
click at [128, 67] on span "Use template" at bounding box center [128, 67] width 25 height 5
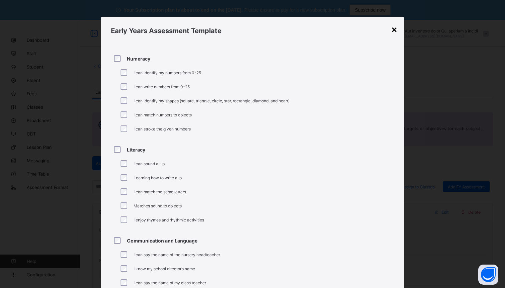
click at [396, 28] on div "×" at bounding box center [394, 28] width 6 height 11
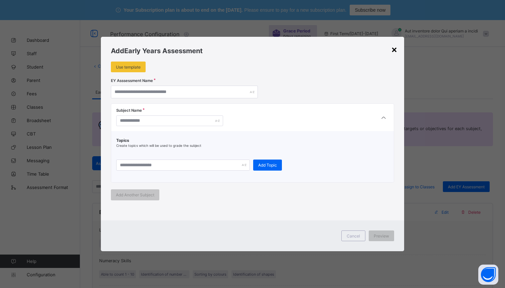
click at [395, 50] on div "×" at bounding box center [394, 48] width 6 height 11
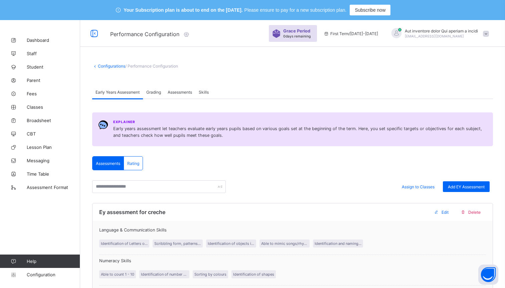
click at [161, 92] on span "Grading" at bounding box center [153, 92] width 15 height 5
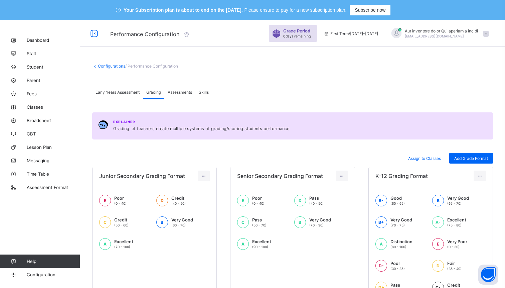
click at [182, 92] on span "Assessments" at bounding box center [180, 92] width 24 height 5
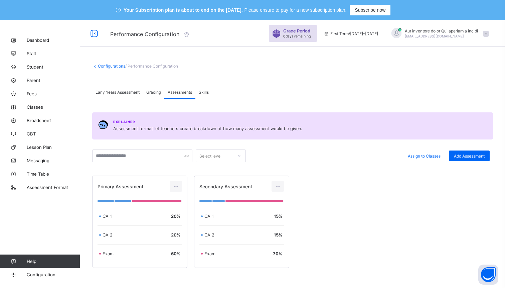
click at [200, 96] on div "Skills" at bounding box center [204, 91] width 17 height 13
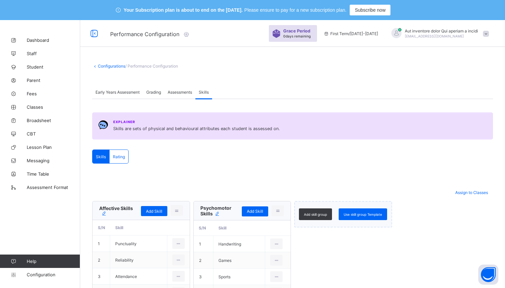
click at [117, 155] on span "Rating" at bounding box center [119, 156] width 12 height 5
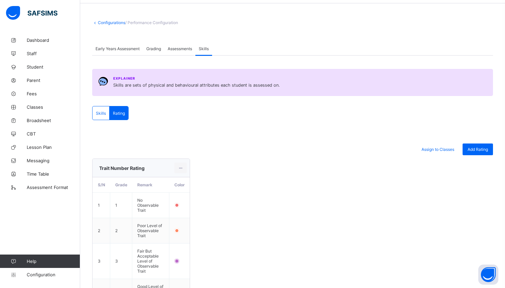
scroll to position [45, 0]
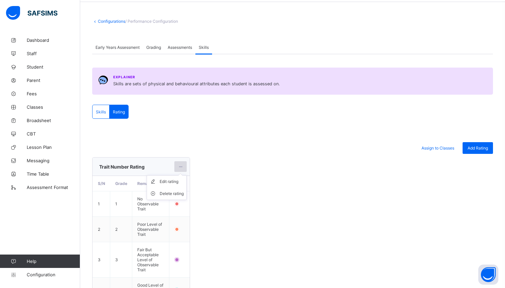
click at [182, 166] on icon at bounding box center [181, 166] width 6 height 5
click at [274, 133] on div "Assign to Classes Add Rating Trait Number Rating Edit rating Delete rating S/N …" at bounding box center [292, 235] width 401 height 221
